Goal: Transaction & Acquisition: Purchase product/service

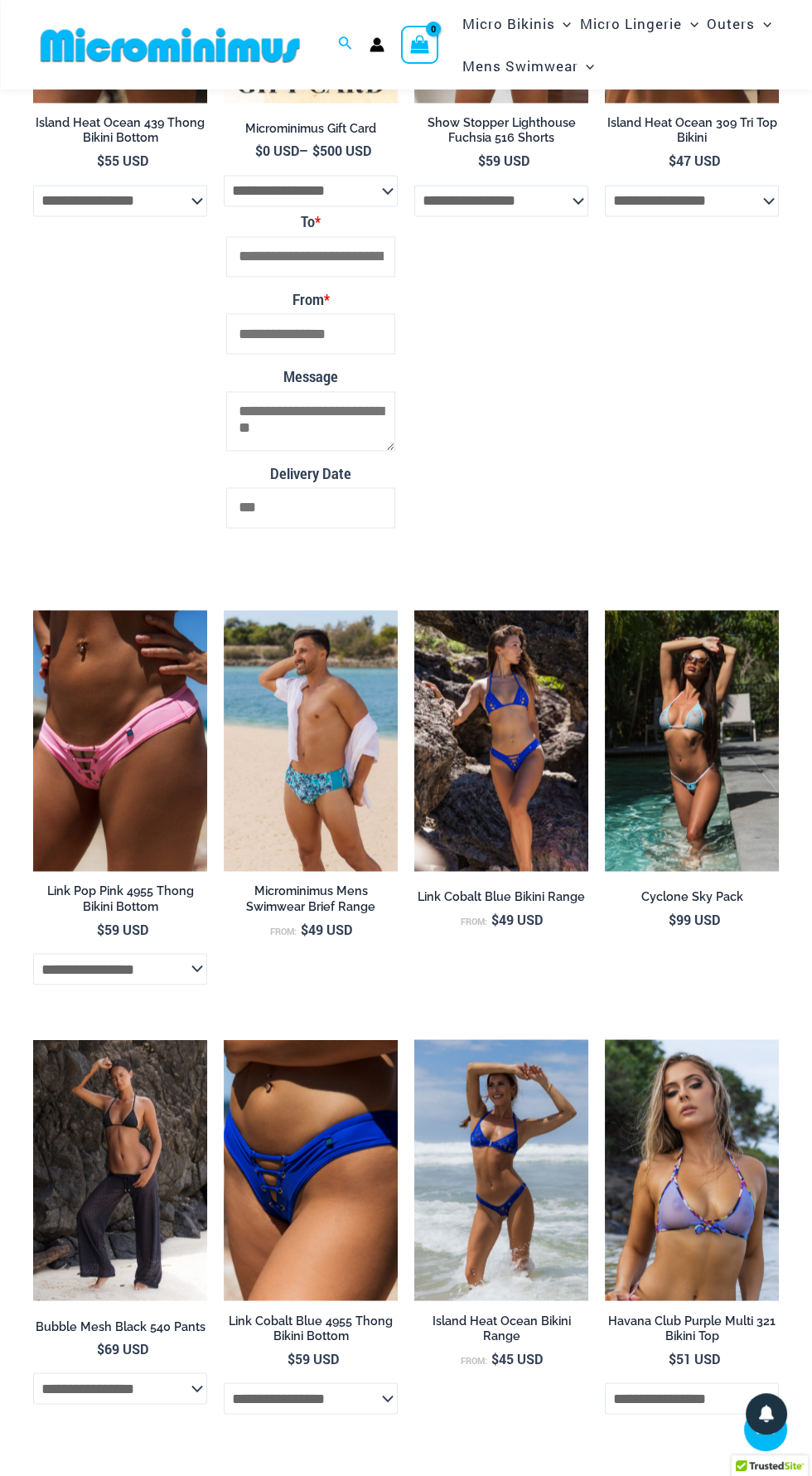
scroll to position [3855, 0]
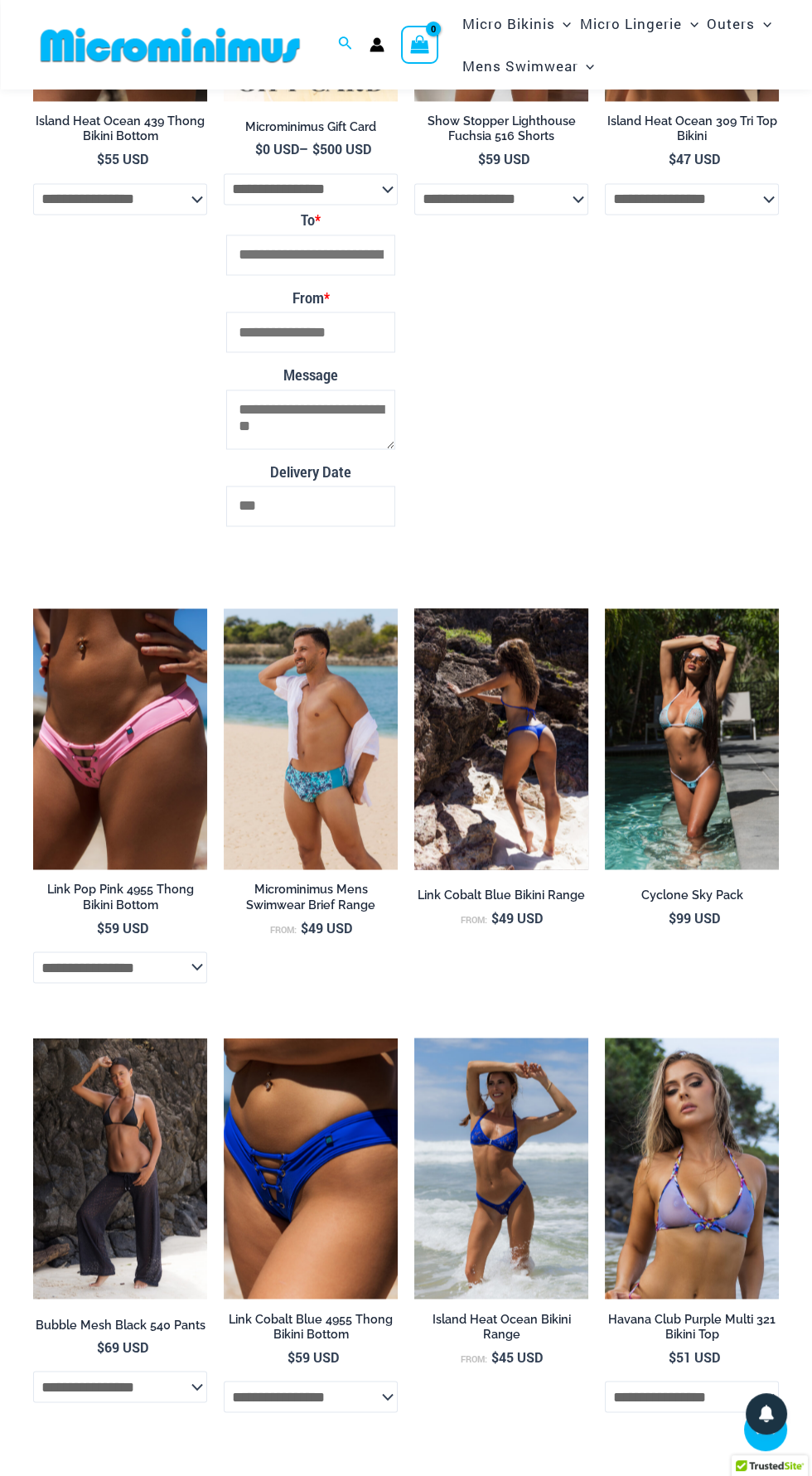
click at [533, 784] on img at bounding box center [501, 739] width 174 height 261
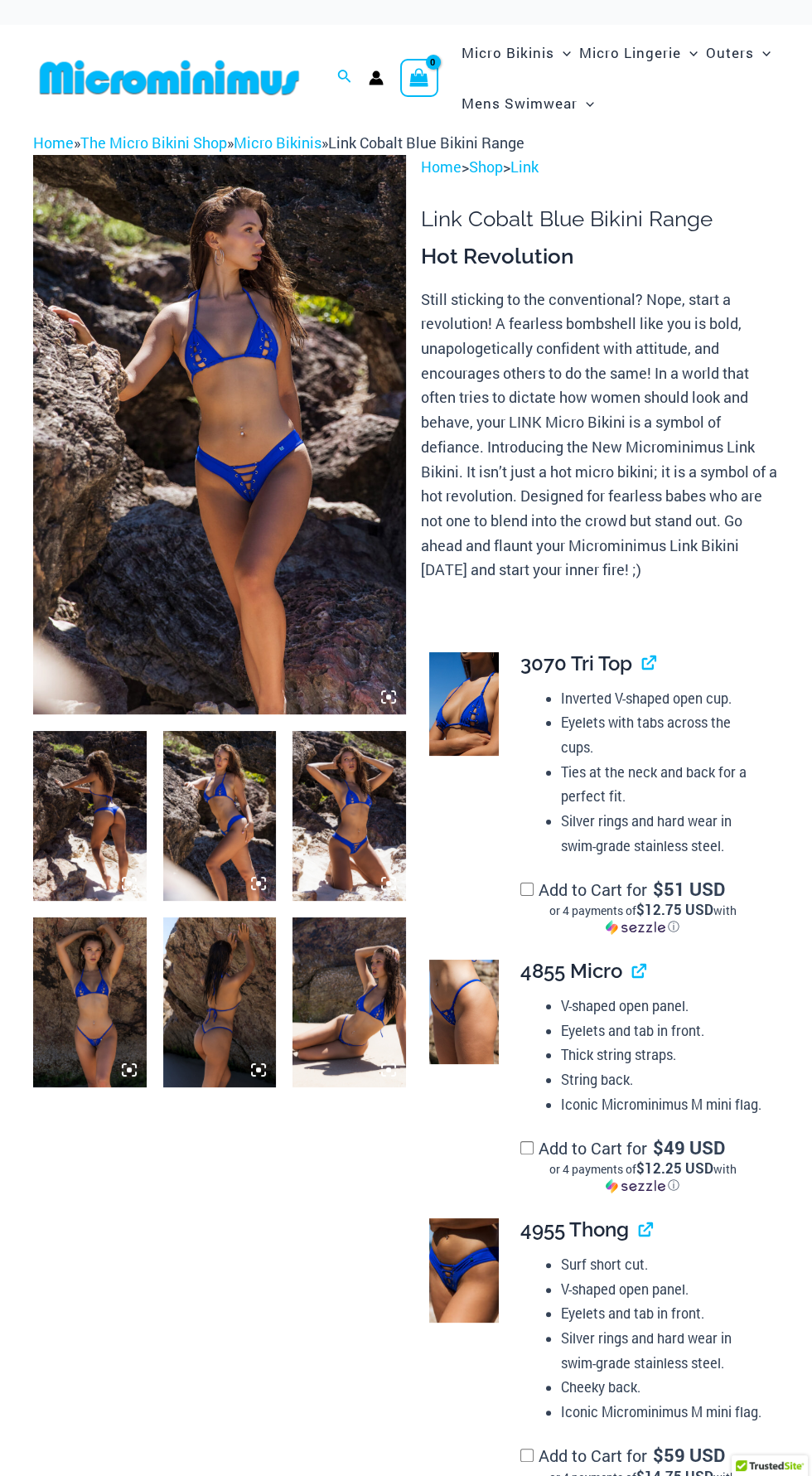
click at [280, 554] on img at bounding box center [219, 434] width 373 height 559
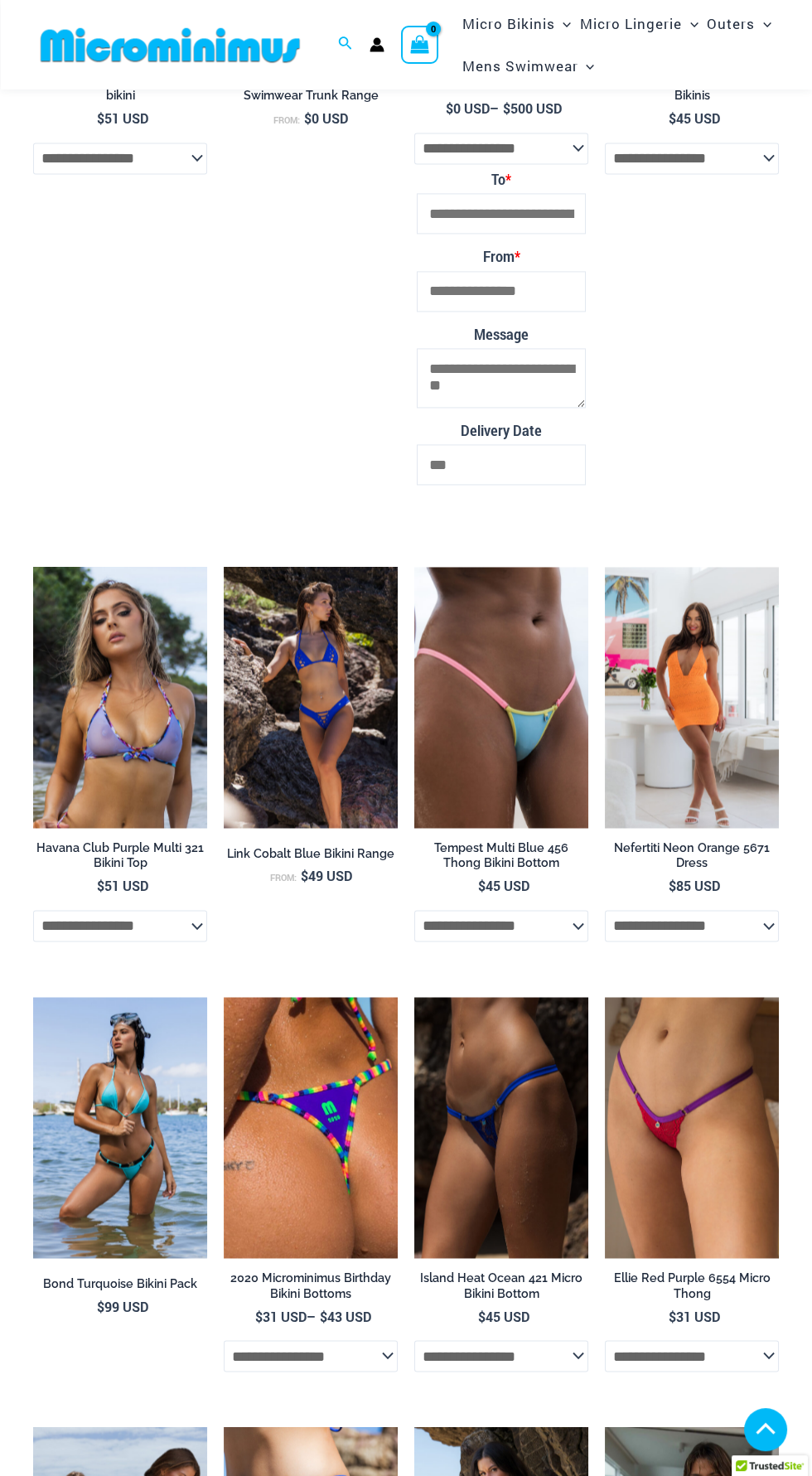
scroll to position [4228, 0]
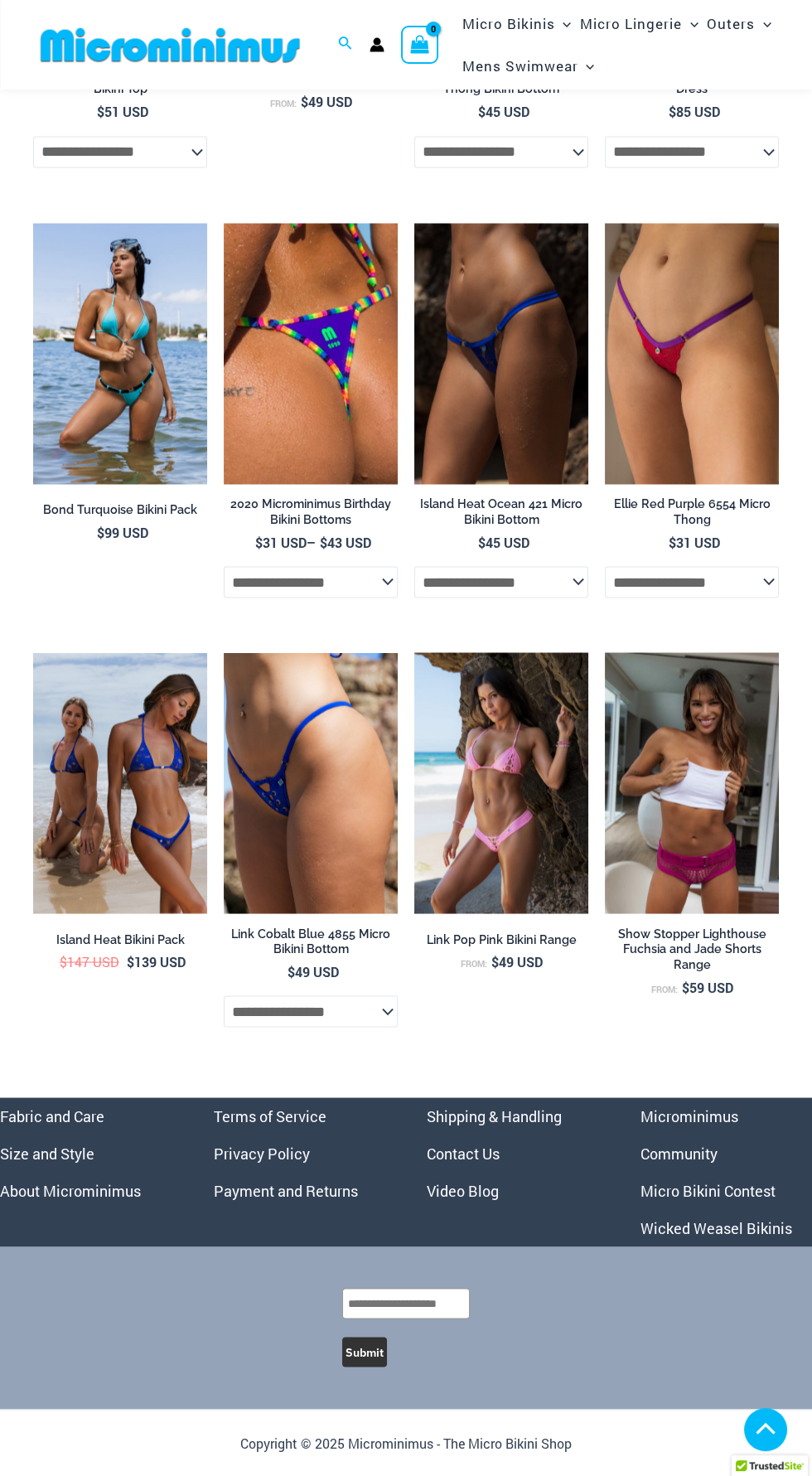
click at [761, 1190] on link "Micro Bikini Contest" at bounding box center [708, 1190] width 135 height 20
